Goal: Information Seeking & Learning: Check status

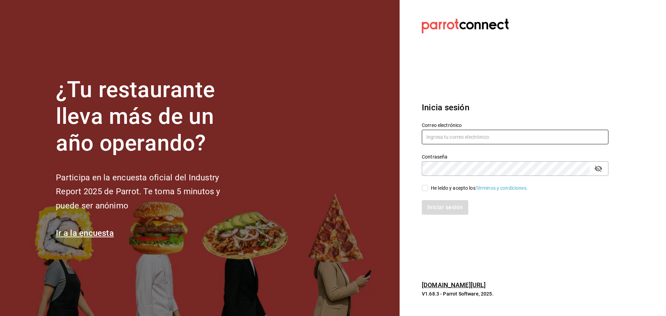
type input "[PERSON_NAME][EMAIL_ADDRESS][PERSON_NAME][DOMAIN_NAME]"
click at [424, 187] on input "He leído y acepto los Términos y condiciones." at bounding box center [425, 188] width 6 height 6
checkbox input "true"
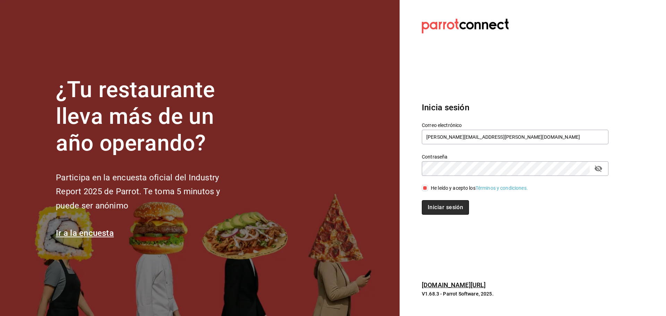
click at [441, 207] on button "Iniciar sesión" at bounding box center [445, 207] width 47 height 15
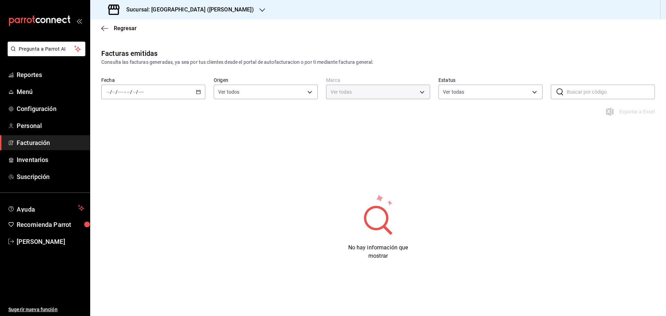
type input "82421cbb-dd18-428f-a5ed-f22d1319664a"
click at [201, 90] on icon "button" at bounding box center [198, 92] width 5 height 5
click at [33, 75] on span "Reportes" at bounding box center [51, 74] width 68 height 9
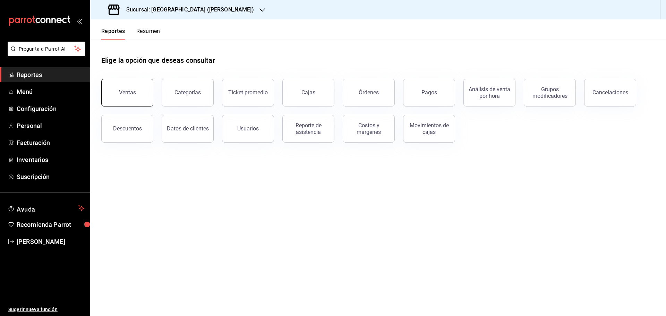
click at [127, 88] on button "Ventas" at bounding box center [127, 93] width 52 height 28
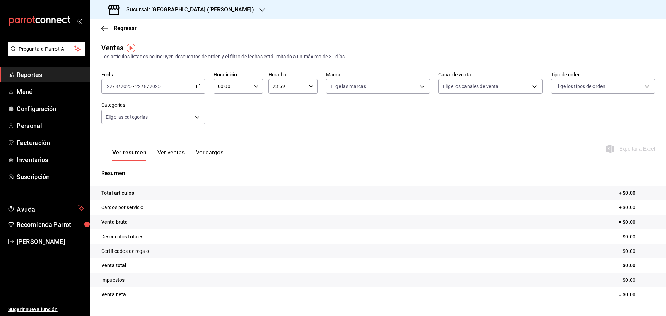
click at [197, 85] on \(Stroke\) "button" at bounding box center [198, 87] width 4 height 4
click at [143, 173] on span "Rango de fechas" at bounding box center [134, 169] width 54 height 7
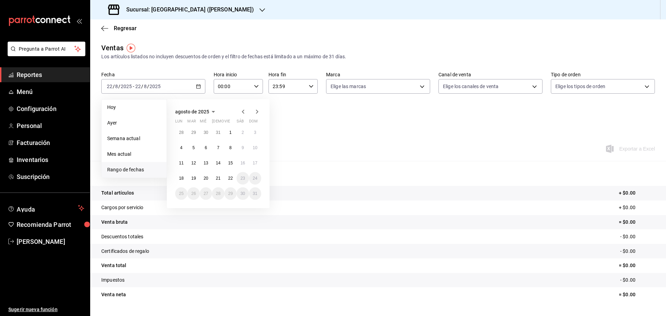
click at [242, 115] on icon "button" at bounding box center [243, 112] width 8 height 8
click at [208, 111] on icon "button" at bounding box center [210, 112] width 8 height 8
click at [186, 109] on icon "button" at bounding box center [190, 112] width 8 height 8
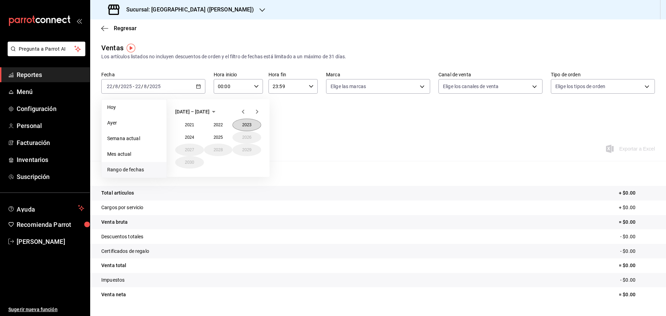
click at [242, 126] on button "2023" at bounding box center [247, 125] width 29 height 12
click at [201, 126] on button "enero" at bounding box center [189, 125] width 29 height 12
click at [256, 110] on icon "button" at bounding box center [257, 112] width 2 height 4
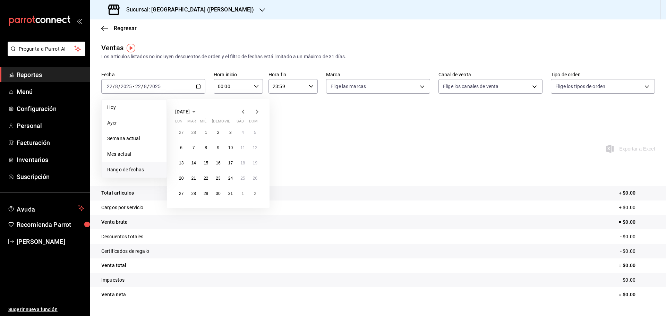
click at [256, 110] on icon "button" at bounding box center [257, 112] width 2 height 4
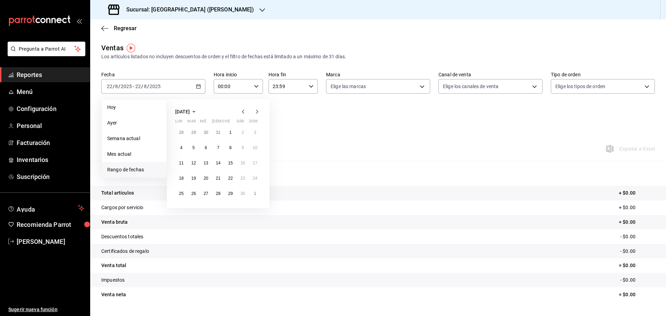
click at [256, 110] on icon "button" at bounding box center [257, 112] width 2 height 4
click at [254, 196] on button "31" at bounding box center [255, 193] width 12 height 12
click button "31" at bounding box center [255, 193] width 12 height 12
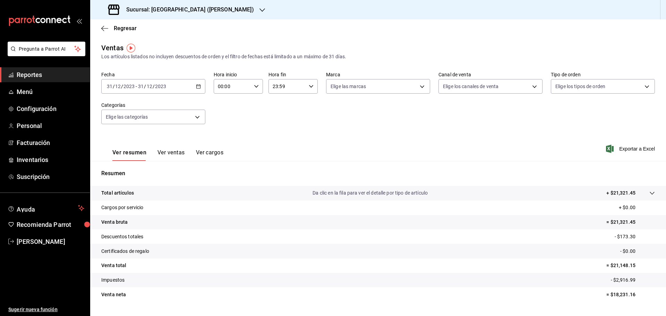
click at [200, 90] on div "[DATE] [DATE] - [DATE] [DATE]" at bounding box center [153, 86] width 104 height 15
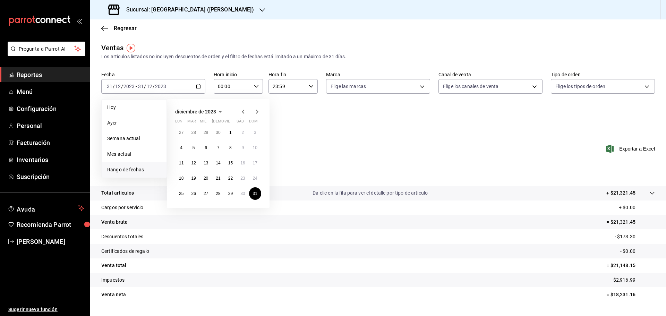
click at [245, 111] on icon "button" at bounding box center [243, 112] width 8 height 8
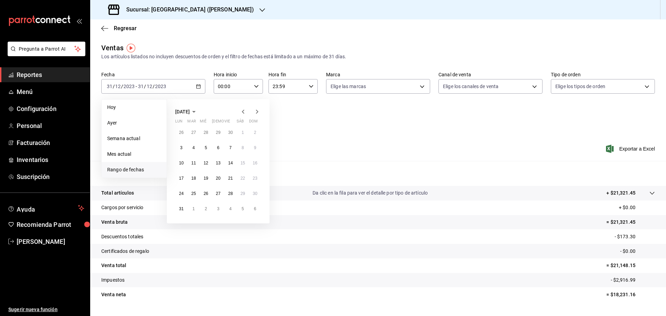
click at [245, 111] on icon "button" at bounding box center [243, 112] width 8 height 8
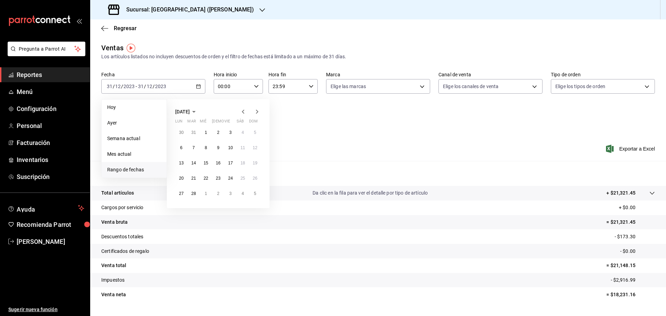
click at [245, 111] on icon "button" at bounding box center [243, 112] width 8 height 8
click at [256, 112] on icon "button" at bounding box center [257, 112] width 8 height 8
click at [256, 133] on abbr "1" at bounding box center [255, 132] width 2 height 5
click at [260, 111] on icon "button" at bounding box center [257, 112] width 8 height 8
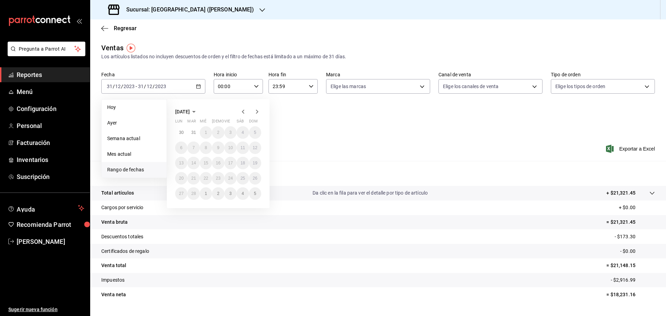
click at [260, 111] on icon "button" at bounding box center [257, 112] width 8 height 8
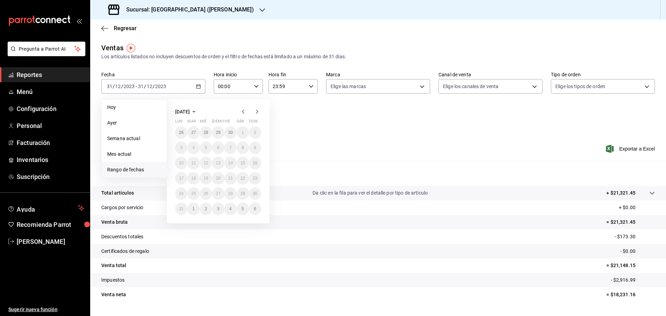
click at [260, 111] on icon "button" at bounding box center [257, 112] width 8 height 8
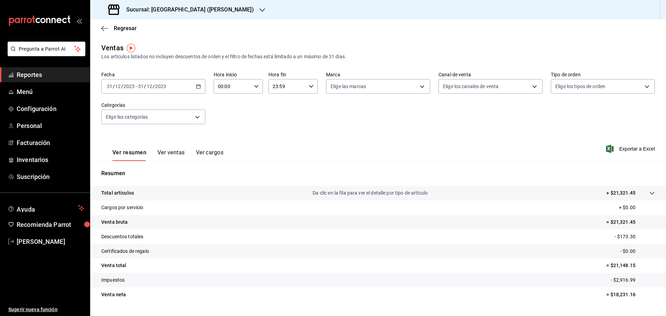
click at [200, 85] on div "[DATE] [DATE] - [DATE] [DATE]" at bounding box center [153, 86] width 104 height 15
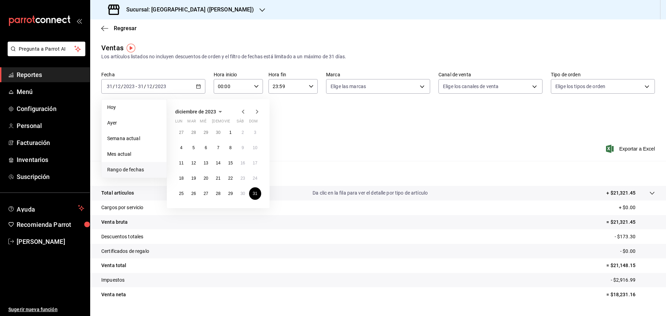
click at [135, 171] on span "Rango de fechas" at bounding box center [134, 169] width 54 height 7
click at [259, 112] on icon "button" at bounding box center [257, 112] width 8 height 8
click at [185, 134] on button "1" at bounding box center [181, 132] width 12 height 12
click at [257, 111] on icon "button" at bounding box center [257, 112] width 2 height 4
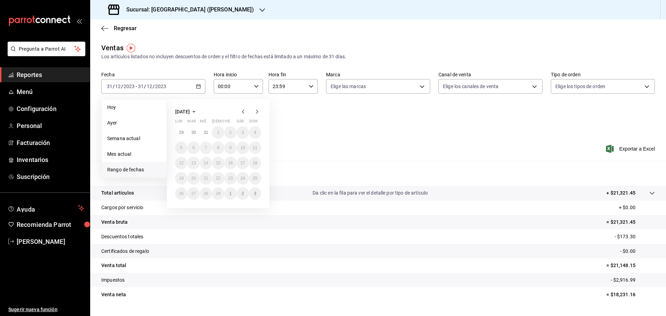
click at [257, 111] on icon "button" at bounding box center [257, 112] width 2 height 4
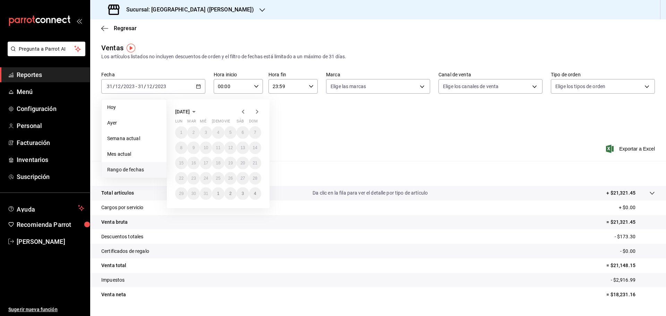
click at [257, 111] on icon "button" at bounding box center [257, 112] width 2 height 4
click at [319, 140] on div "Ver resumen Ver ventas Ver cargos Exportar a Excel" at bounding box center [378, 147] width 576 height 28
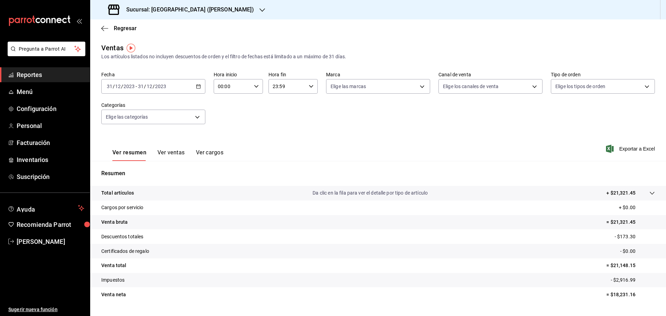
click at [61, 70] on span "Reportes" at bounding box center [51, 74] width 68 height 9
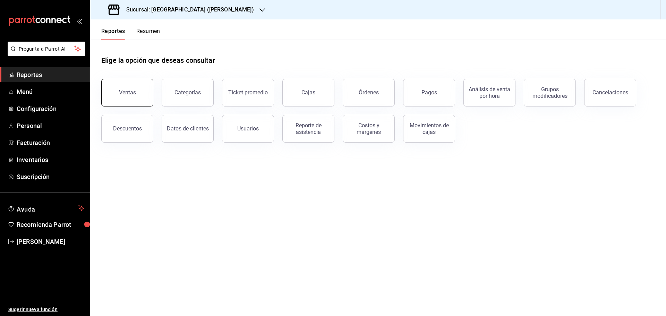
click at [120, 90] on div "Ventas" at bounding box center [127, 92] width 17 height 7
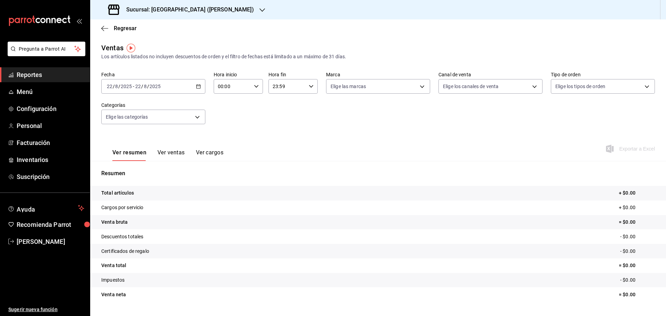
drag, startPoint x: 200, startPoint y: 87, endPoint x: 197, endPoint y: 87, distance: 3.5
click at [197, 87] on icon "button" at bounding box center [198, 86] width 5 height 5
click at [140, 165] on li "Rango de fechas" at bounding box center [134, 170] width 65 height 16
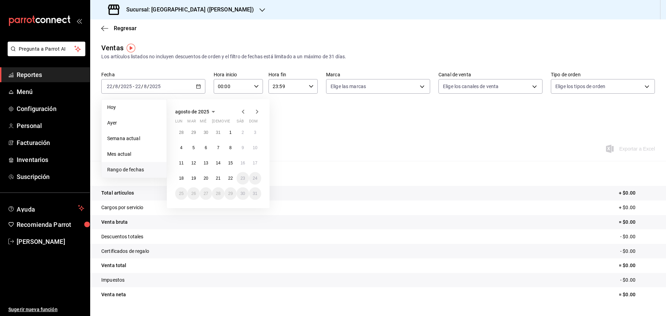
click at [243, 113] on icon "button" at bounding box center [243, 112] width 8 height 8
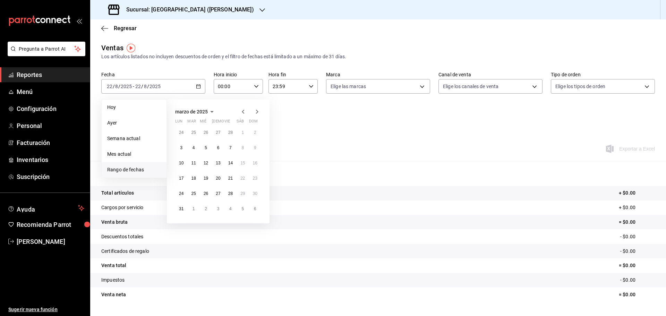
click at [243, 113] on icon "button" at bounding box center [243, 112] width 8 height 8
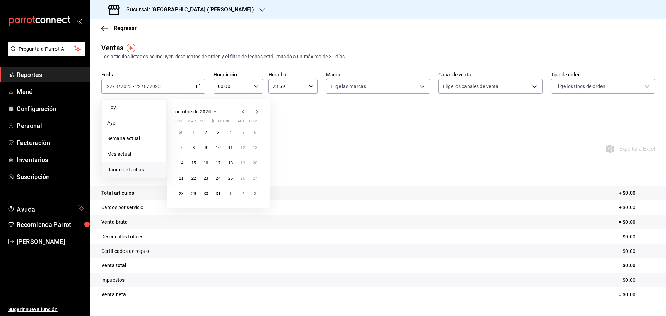
click at [243, 113] on icon "button" at bounding box center [243, 112] width 8 height 8
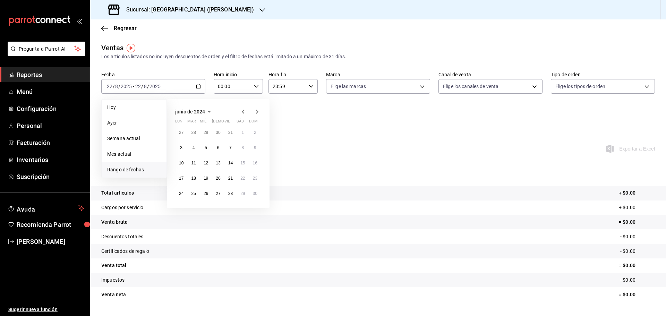
click at [243, 113] on icon "button" at bounding box center [243, 112] width 8 height 8
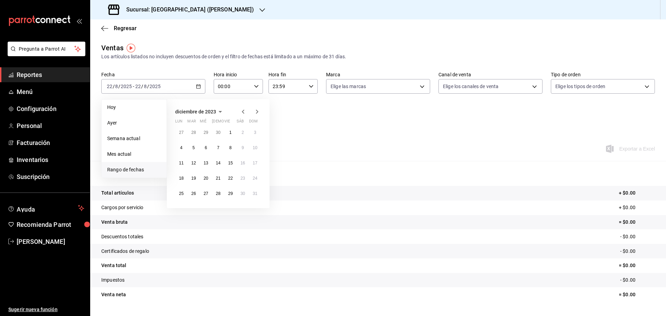
click at [260, 112] on icon "button" at bounding box center [257, 112] width 8 height 8
click at [181, 131] on abbr "1" at bounding box center [181, 132] width 2 height 5
click at [259, 112] on icon "button" at bounding box center [257, 112] width 8 height 8
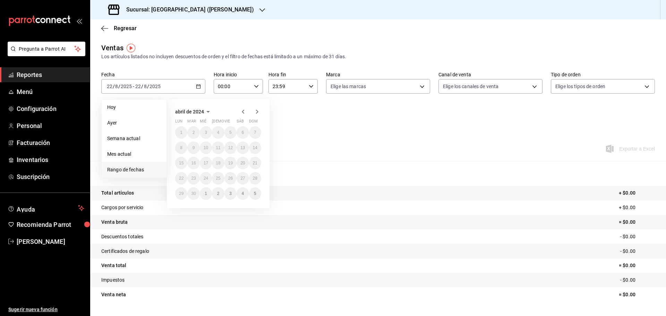
click at [259, 112] on icon "button" at bounding box center [257, 112] width 8 height 8
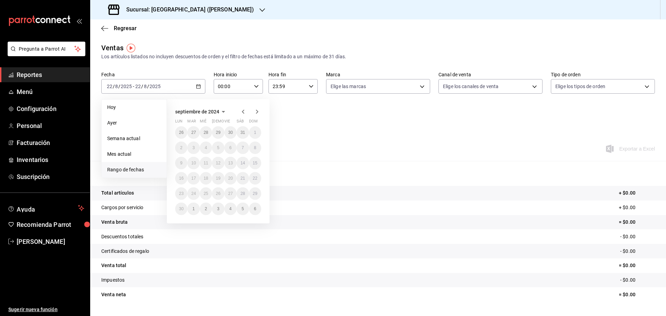
click at [259, 112] on icon "button" at bounding box center [257, 112] width 8 height 8
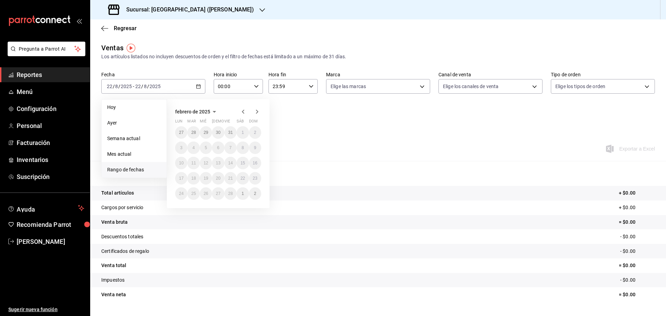
click at [259, 112] on icon "button" at bounding box center [257, 112] width 8 height 8
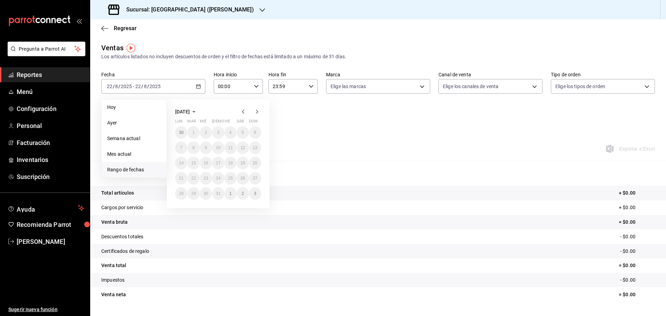
click at [26, 71] on span "Reportes" at bounding box center [51, 74] width 68 height 9
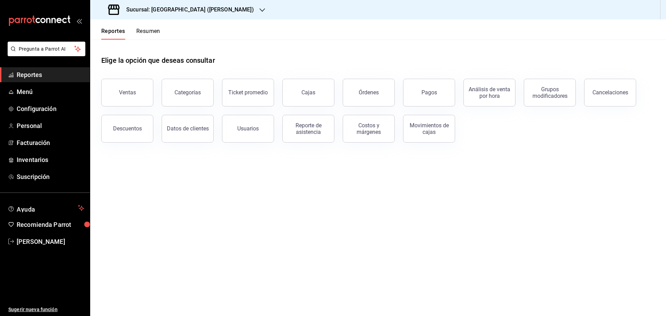
click at [159, 35] on button "Resumen" at bounding box center [148, 34] width 24 height 12
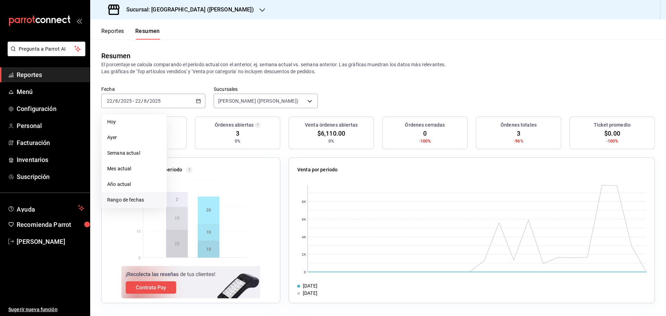
click at [128, 203] on span "Rango de fechas" at bounding box center [134, 199] width 54 height 7
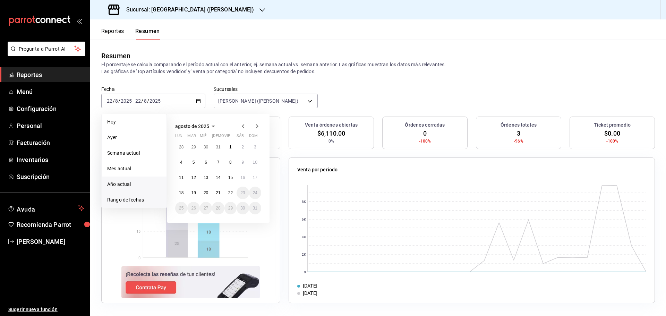
click at [133, 184] on span "Año actual" at bounding box center [134, 184] width 54 height 7
